Goal: Check status: Check status

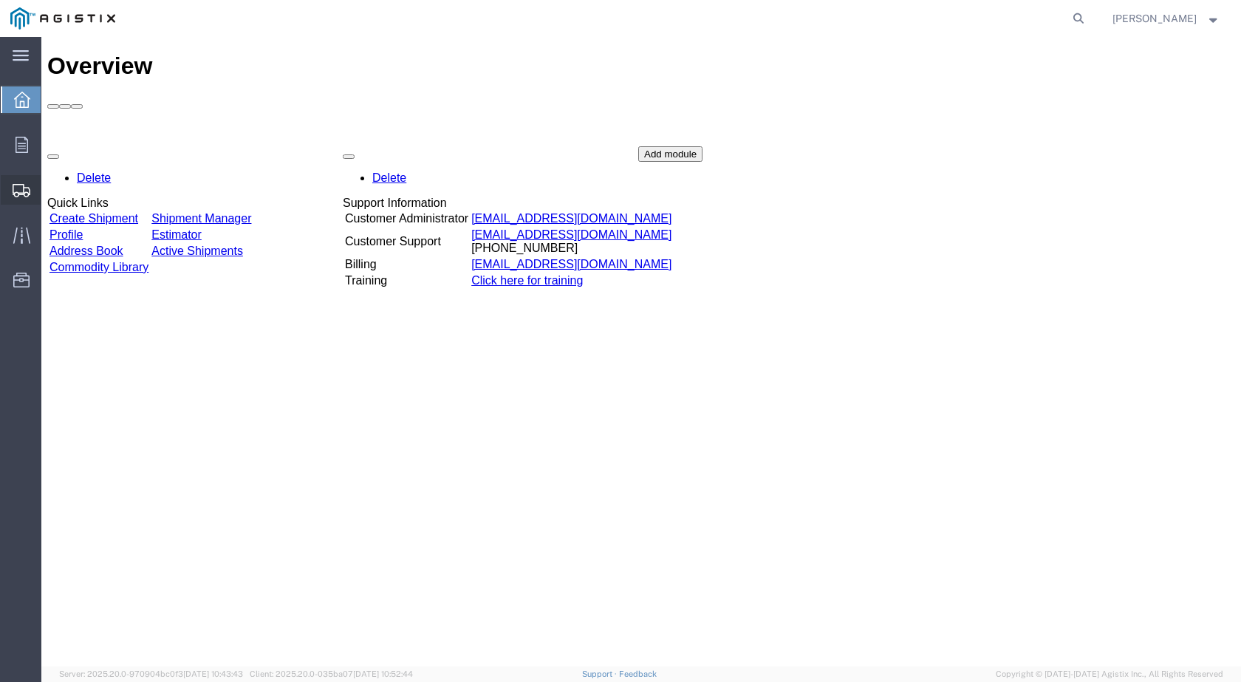
click at [51, 196] on span "Shipments" at bounding box center [46, 190] width 10 height 30
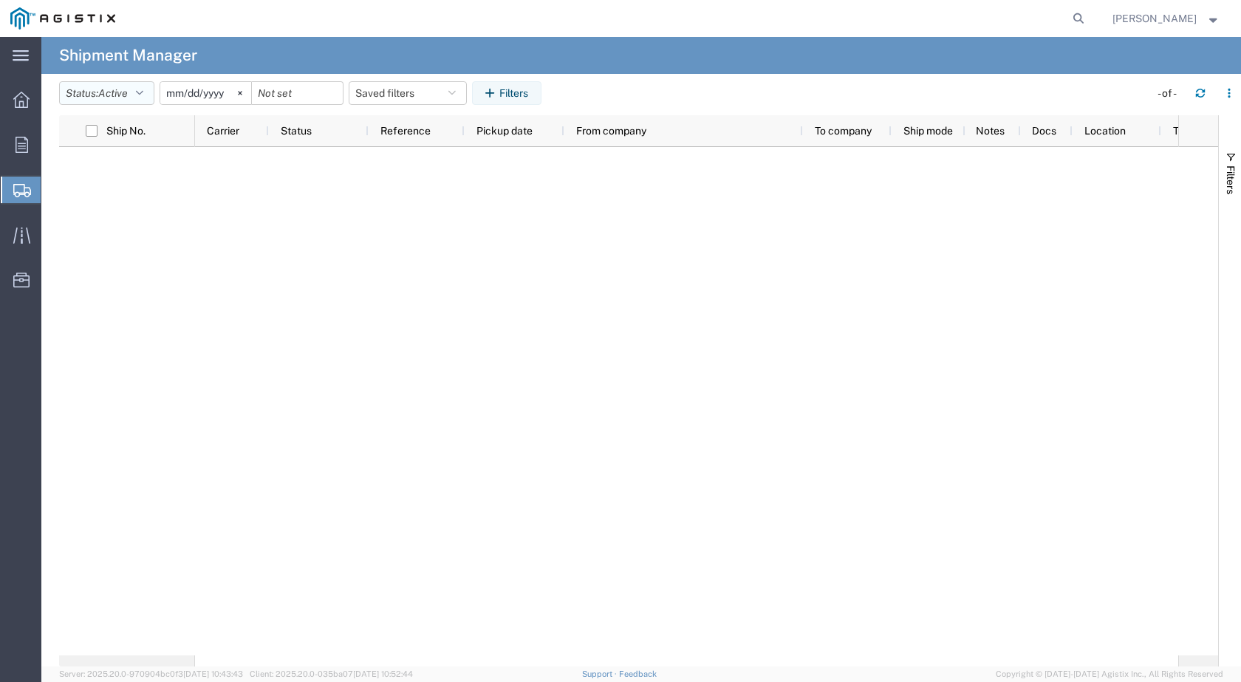
click at [143, 101] on button "Status: Active" at bounding box center [106, 93] width 95 height 24
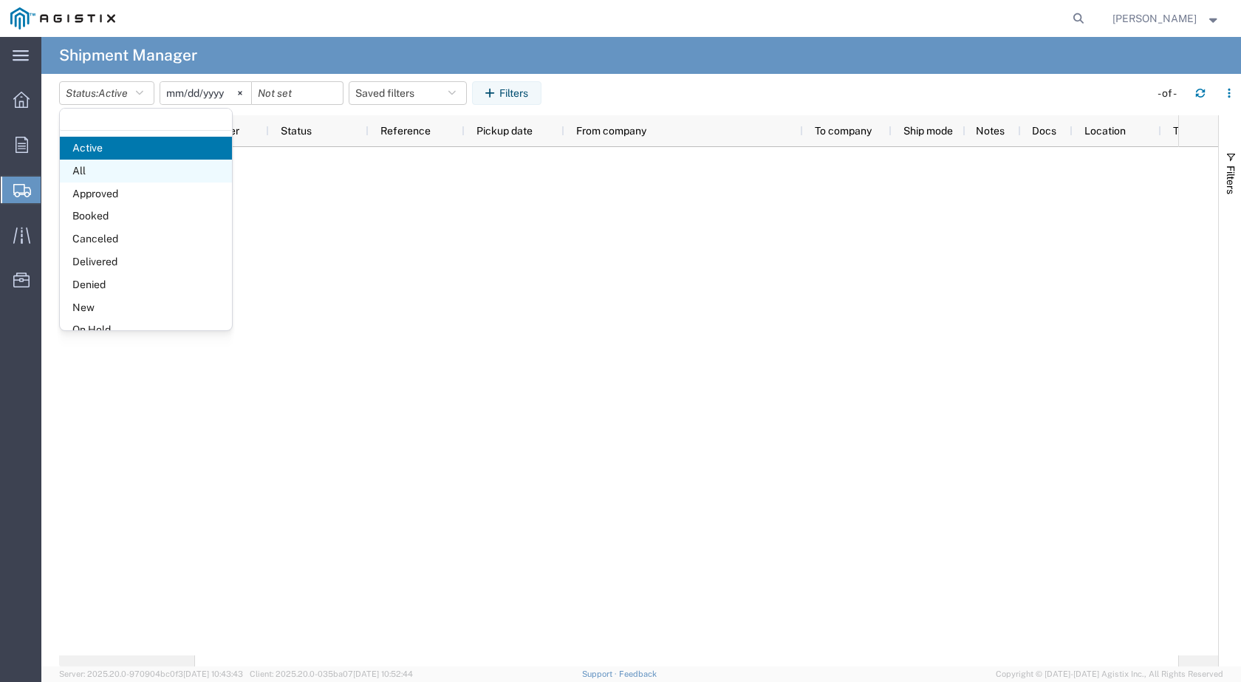
click at [100, 167] on span "All" at bounding box center [146, 171] width 172 height 23
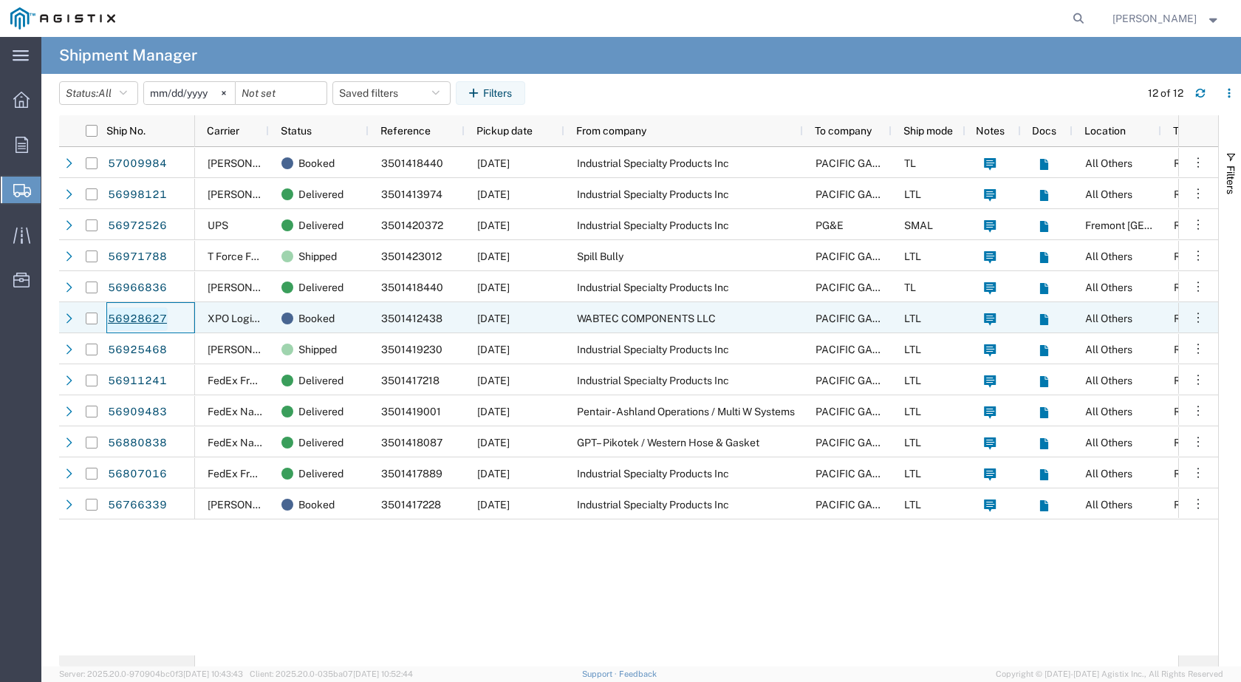
click at [148, 319] on link "56928627" at bounding box center [137, 319] width 61 height 24
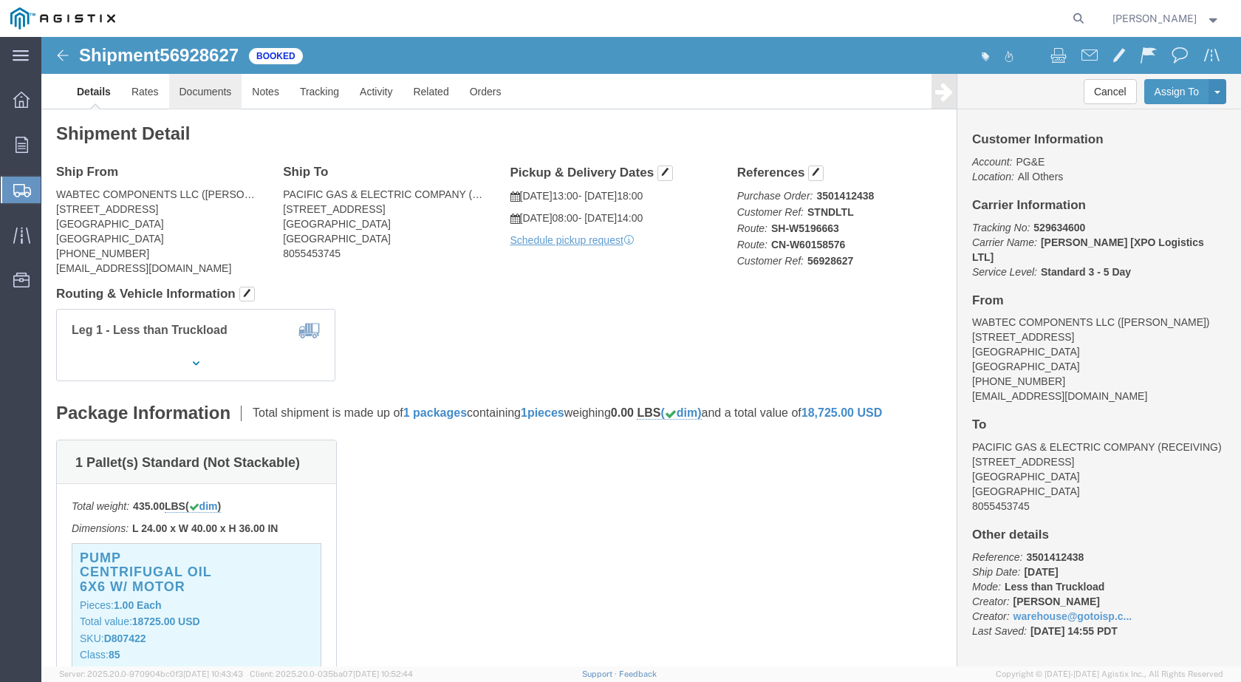
click link "Documents"
